Goal: Task Accomplishment & Management: Use online tool/utility

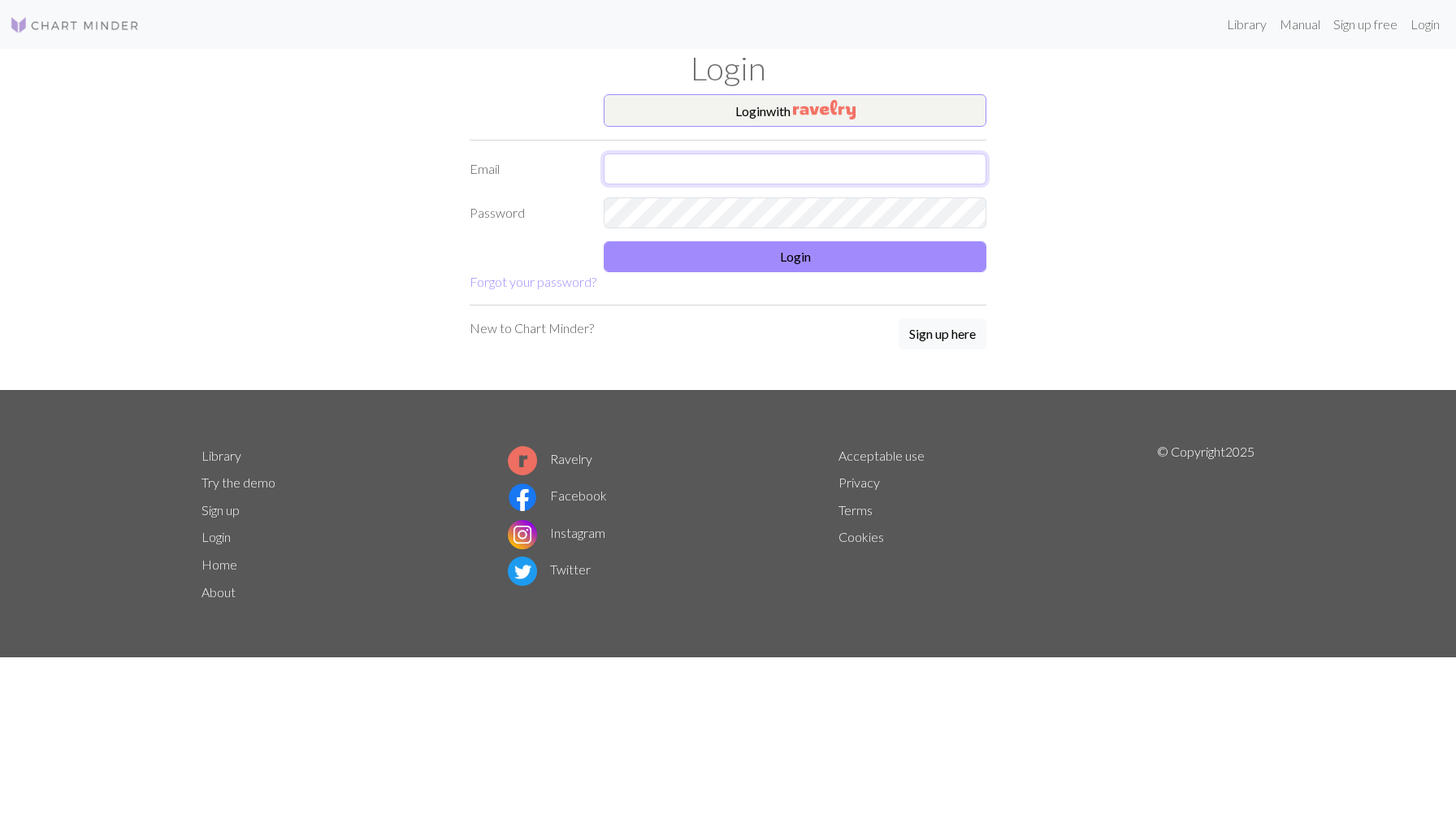
click at [765, 169] on input "text" at bounding box center [795, 169] width 383 height 31
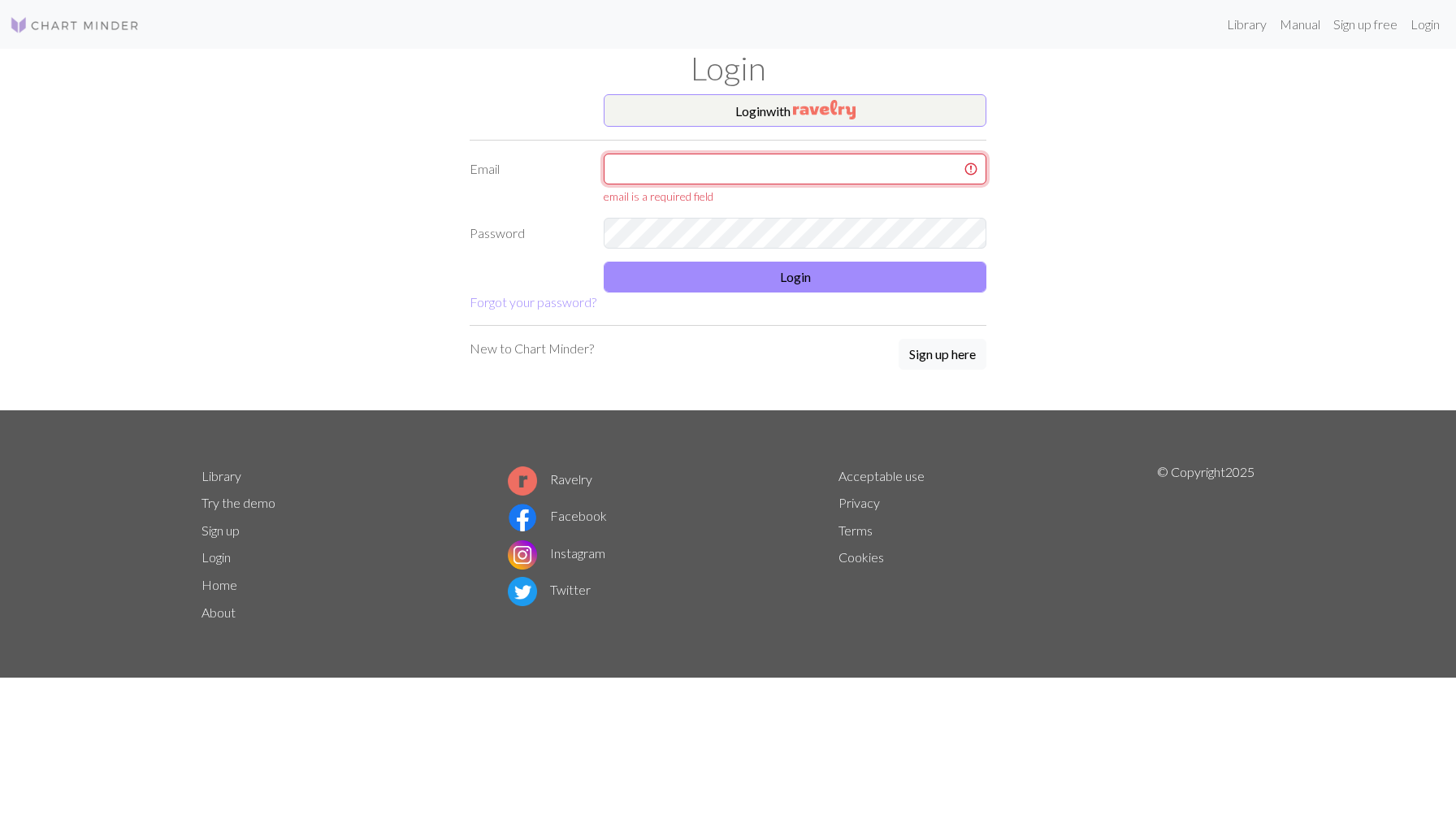
type input "[EMAIL_ADDRESS][DOMAIN_NAME]"
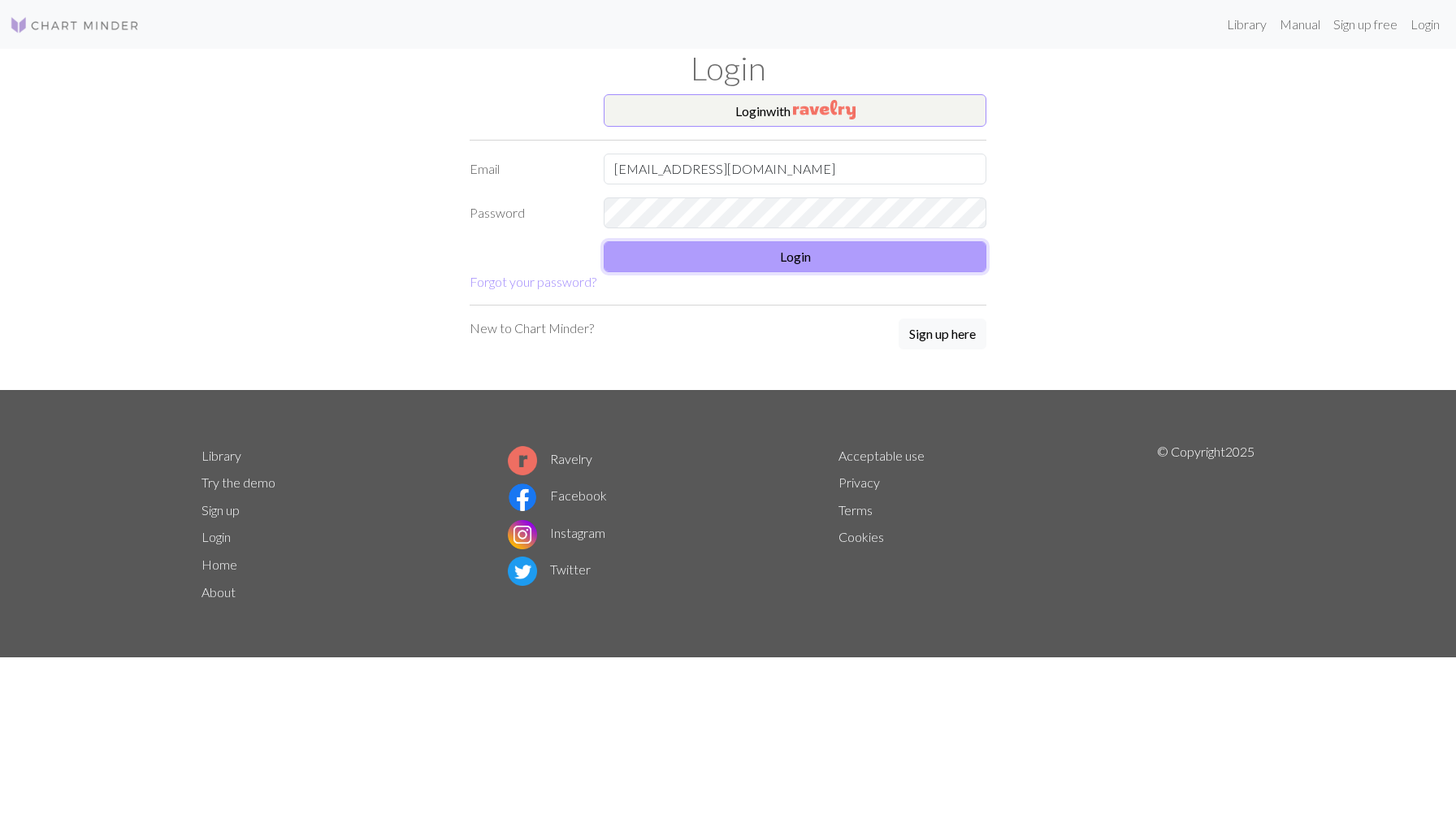
click at [879, 262] on button "Login" at bounding box center [795, 257] width 383 height 31
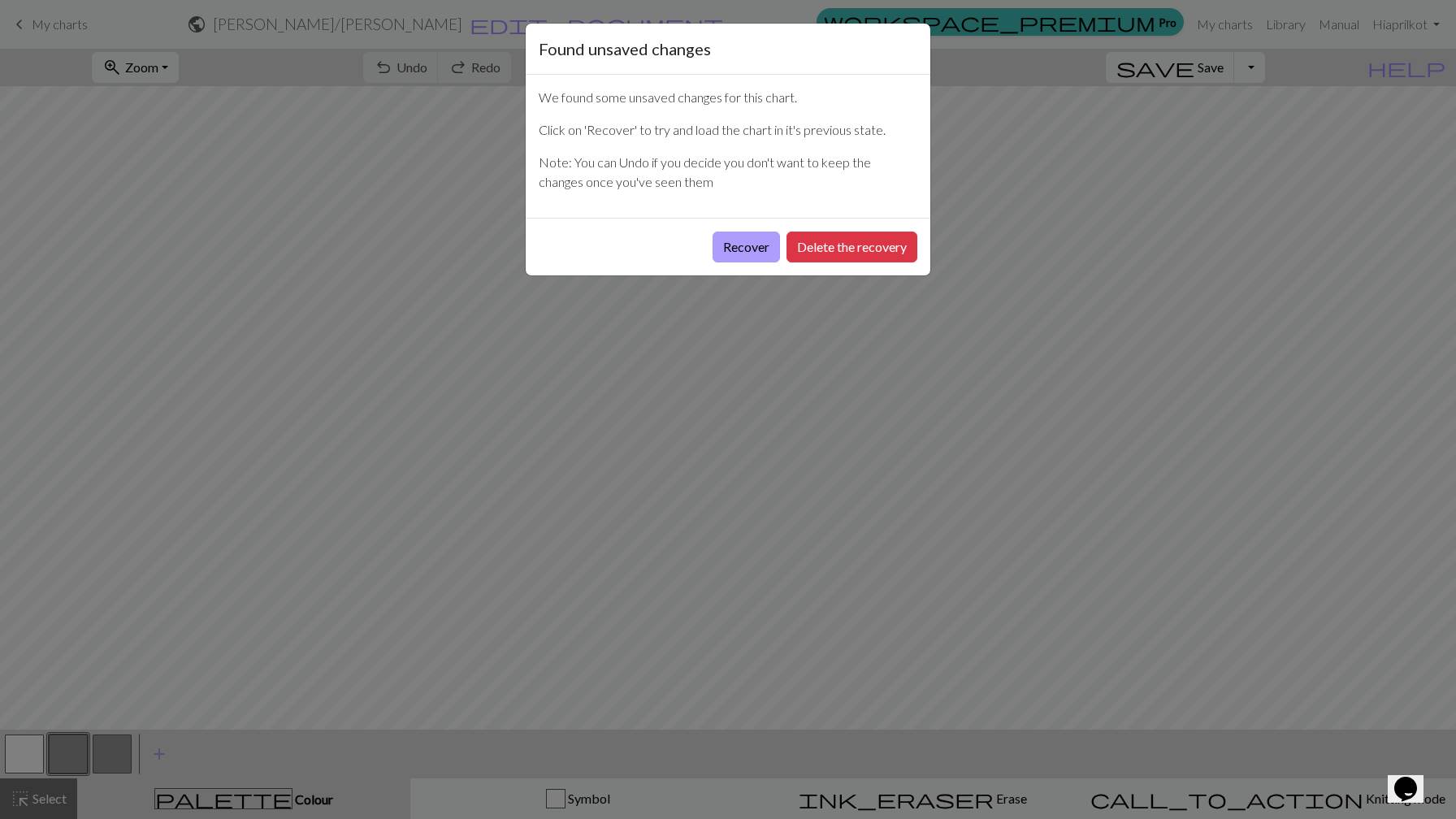
click at [750, 253] on button "Recover" at bounding box center [747, 247] width 68 height 31
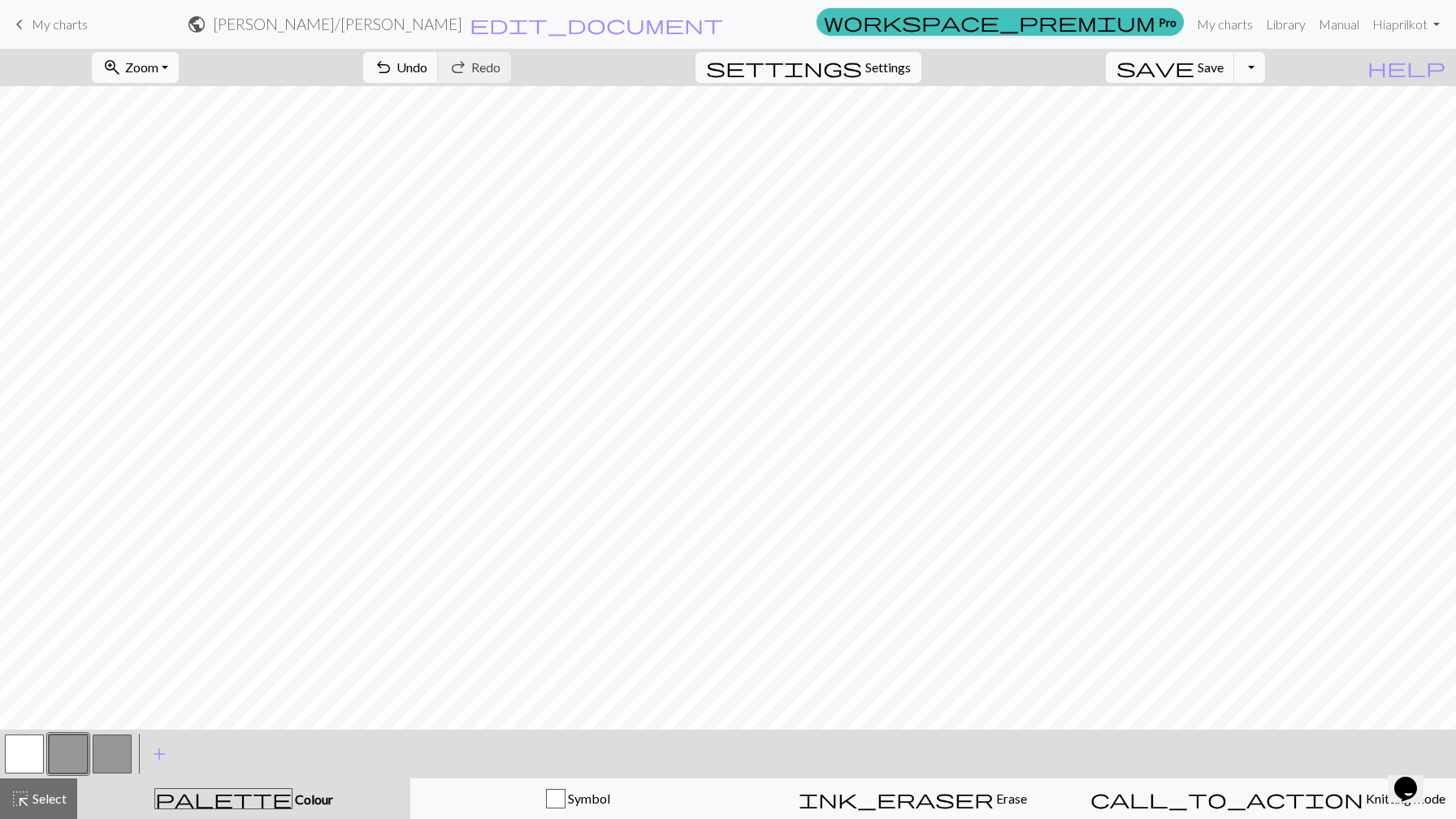
click at [72, 763] on button "button" at bounding box center [68, 753] width 39 height 39
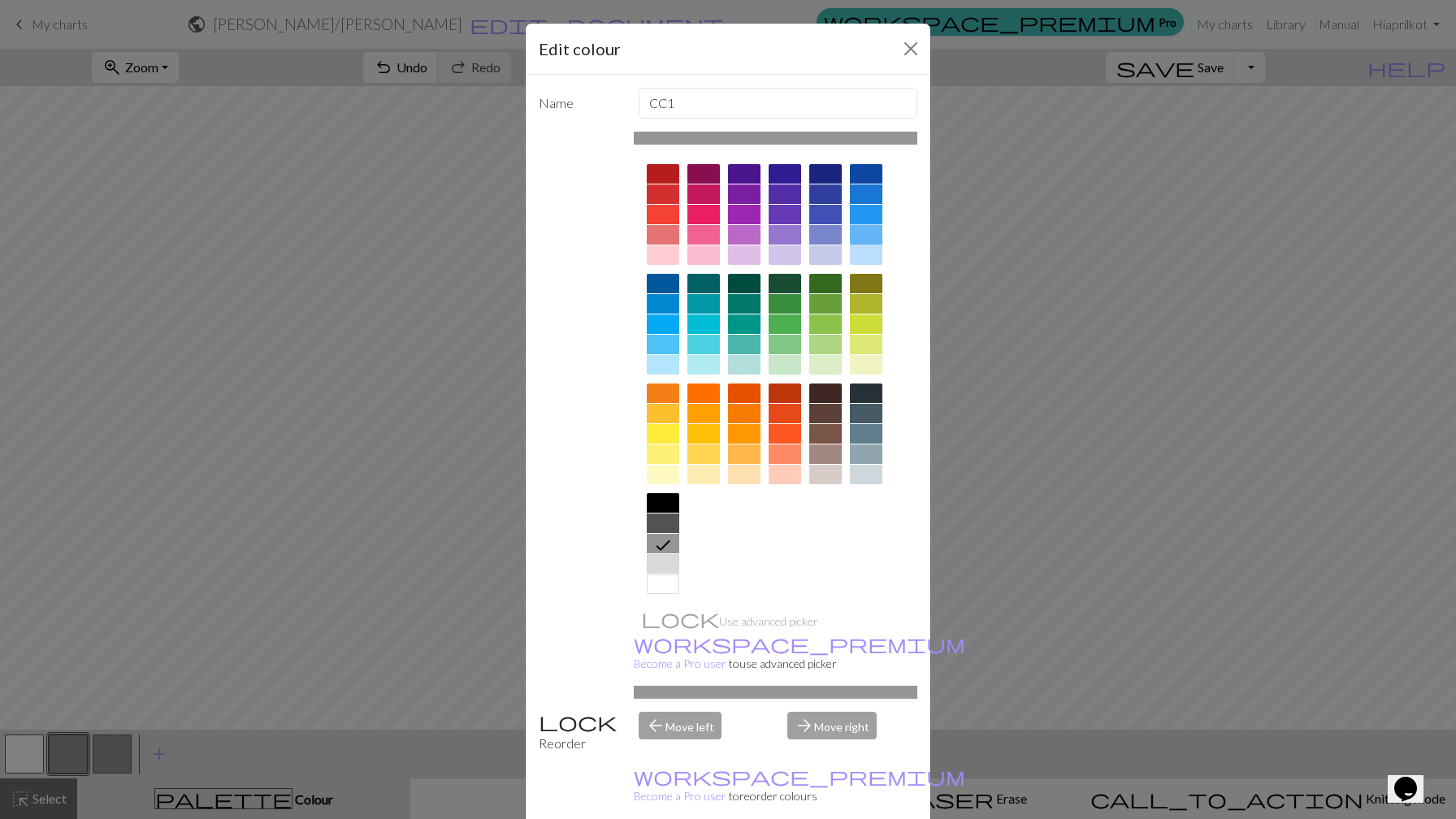
click at [862, 233] on div at bounding box center [867, 234] width 33 height 19
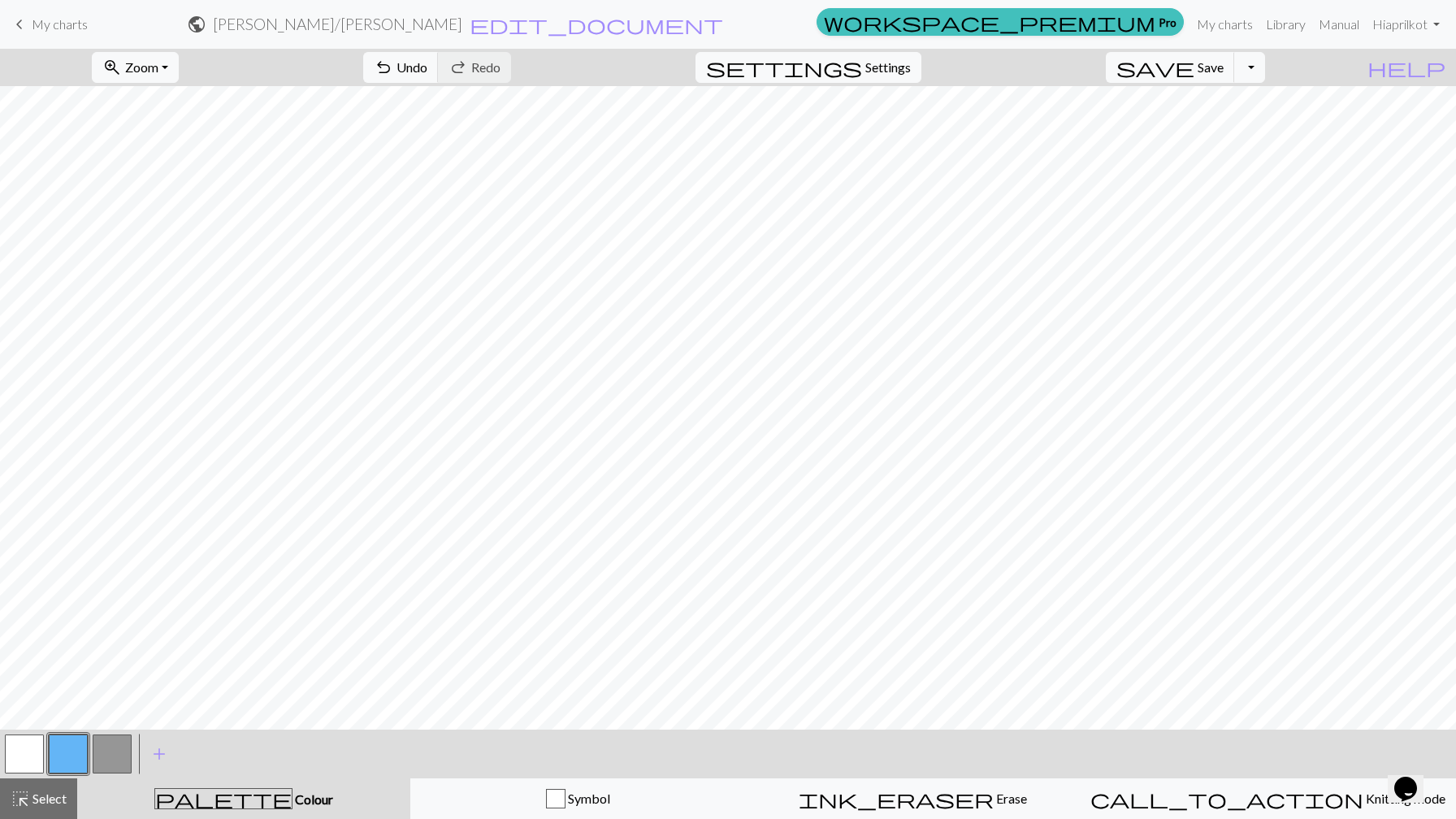
click at [69, 749] on button "button" at bounding box center [68, 753] width 39 height 39
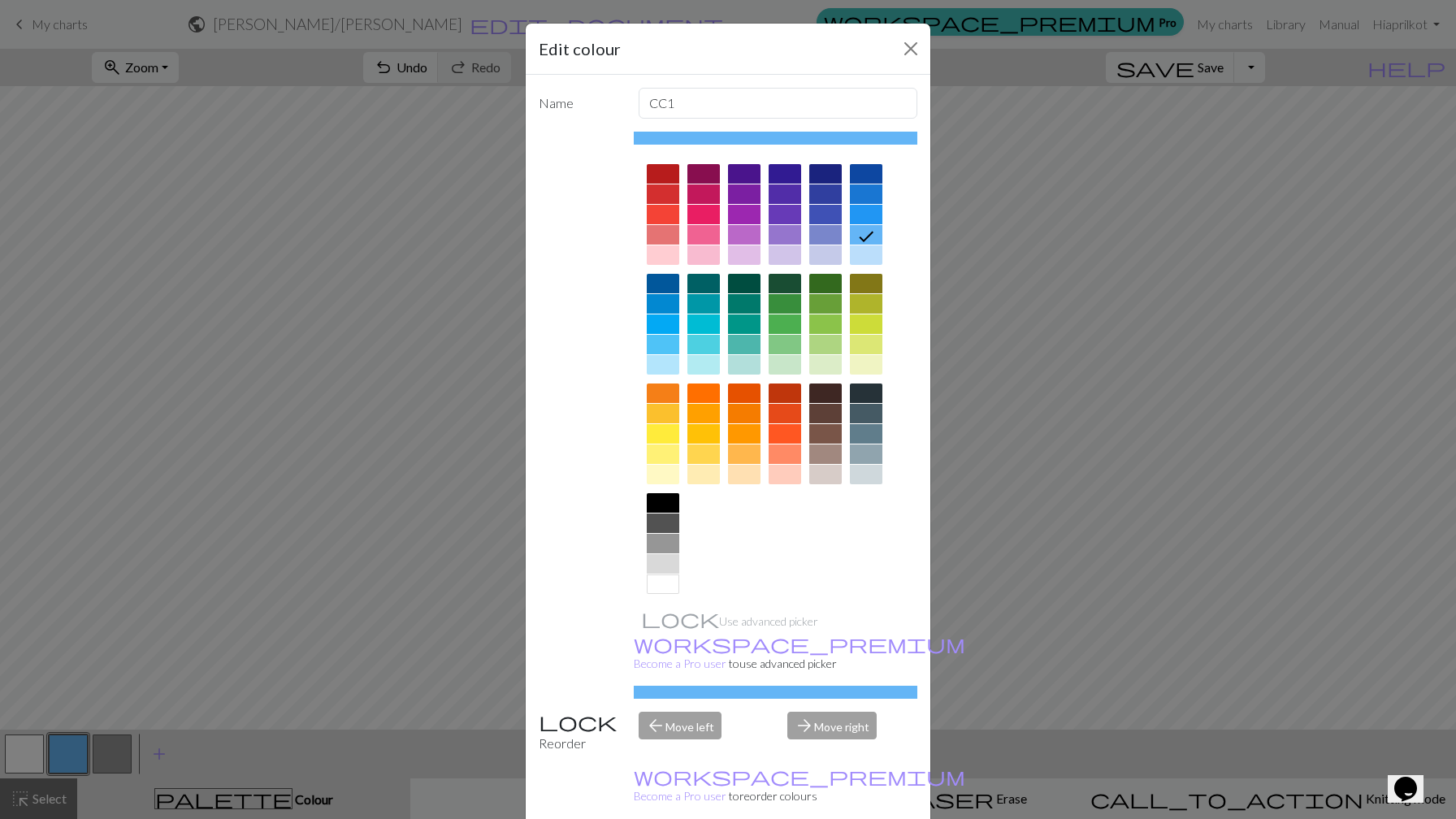
click at [662, 345] on div at bounding box center [663, 344] width 33 height 19
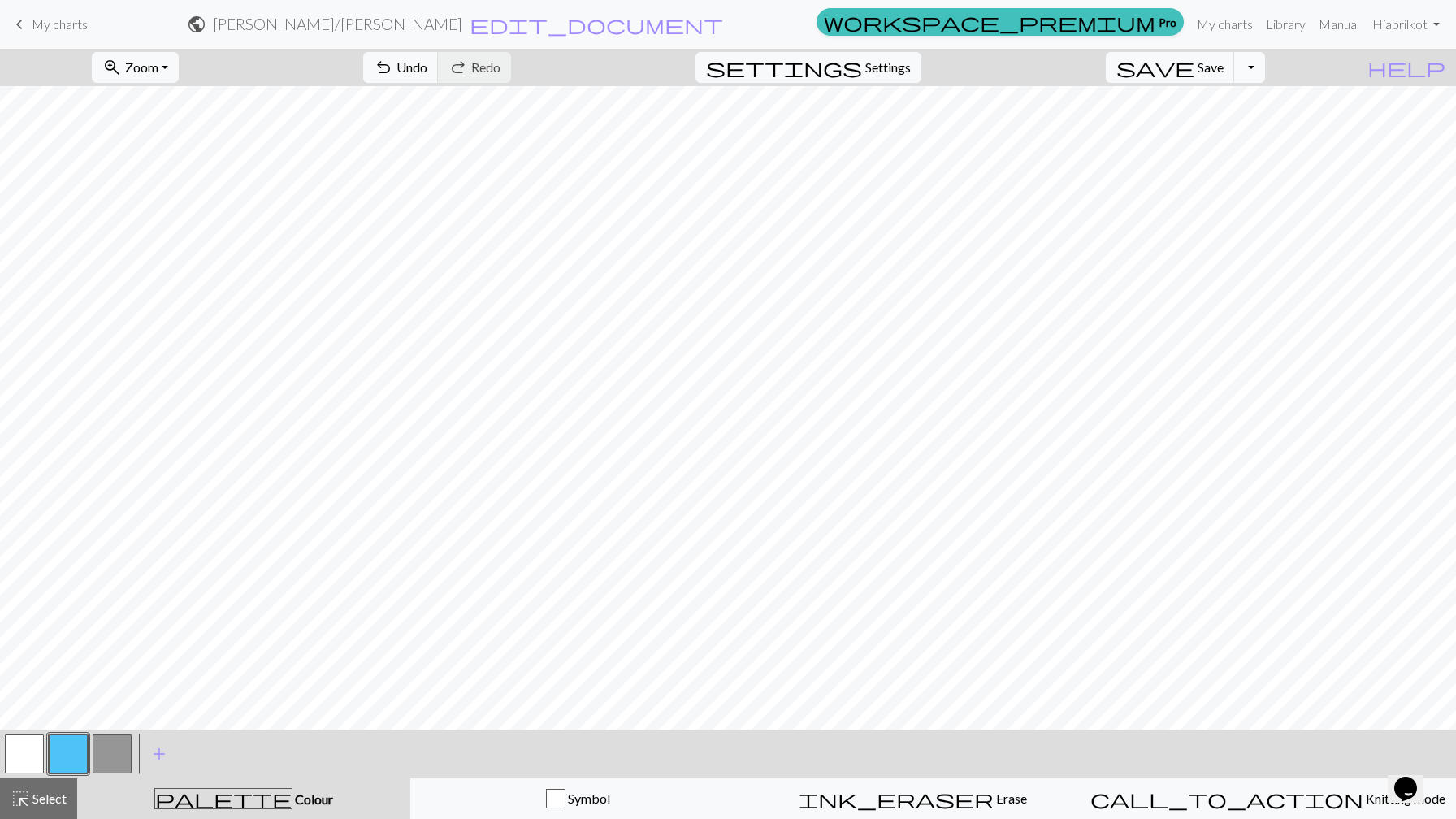
click at [1265, 65] on button "Toggle Dropdown" at bounding box center [1249, 68] width 31 height 31
click at [1224, 126] on button "save_alt Download" at bounding box center [1129, 129] width 268 height 26
click at [804, 26] on button "Close" at bounding box center [800, 27] width 39 height 46
